Goal: Navigation & Orientation: Find specific page/section

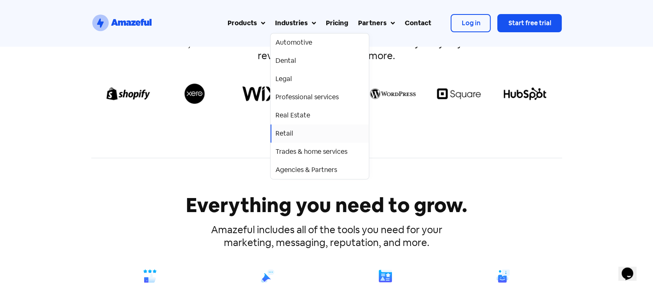
click at [304, 137] on div "Retail" at bounding box center [320, 133] width 89 height 10
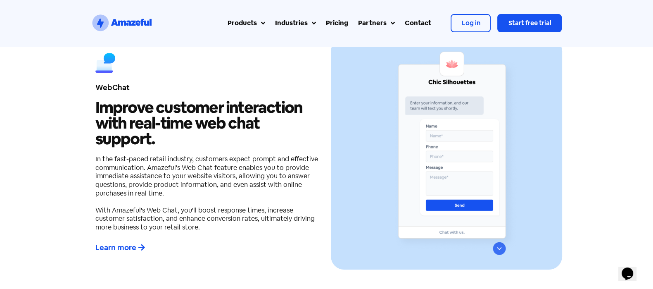
scroll to position [465, 0]
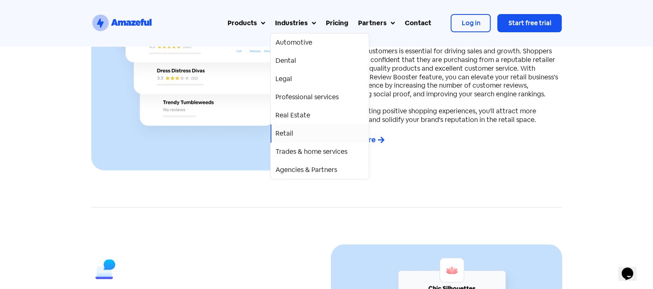
click at [321, 141] on link "Retail" at bounding box center [320, 133] width 98 height 18
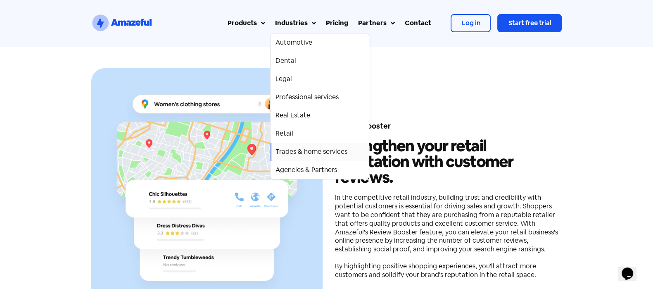
click at [325, 155] on div "Trades & home services" at bounding box center [312, 152] width 72 height 10
